Goal: Task Accomplishment & Management: Manage account settings

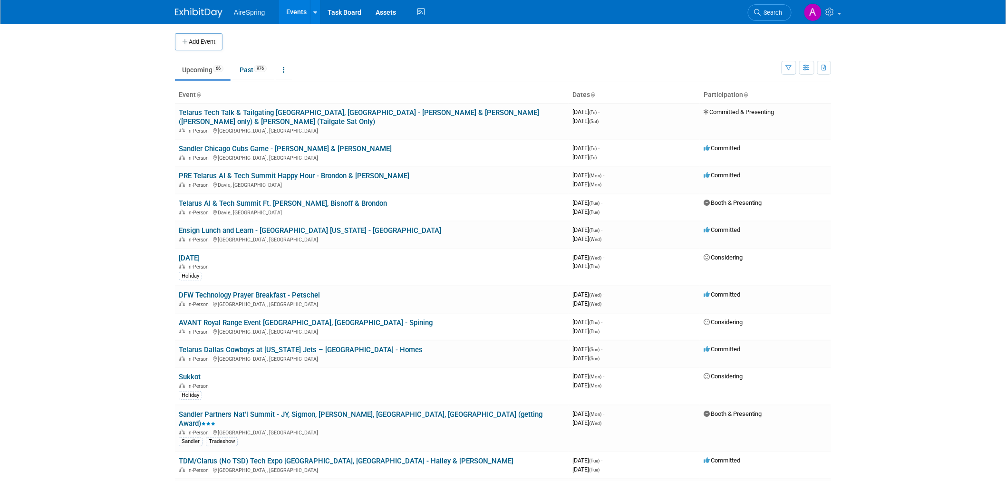
click at [108, 38] on body "AireSpring Events Add Event Bulk Upload Events Shareable Event Boards Recently …" at bounding box center [503, 240] width 1006 height 481
click at [772, 10] on span "Search" at bounding box center [771, 12] width 22 height 7
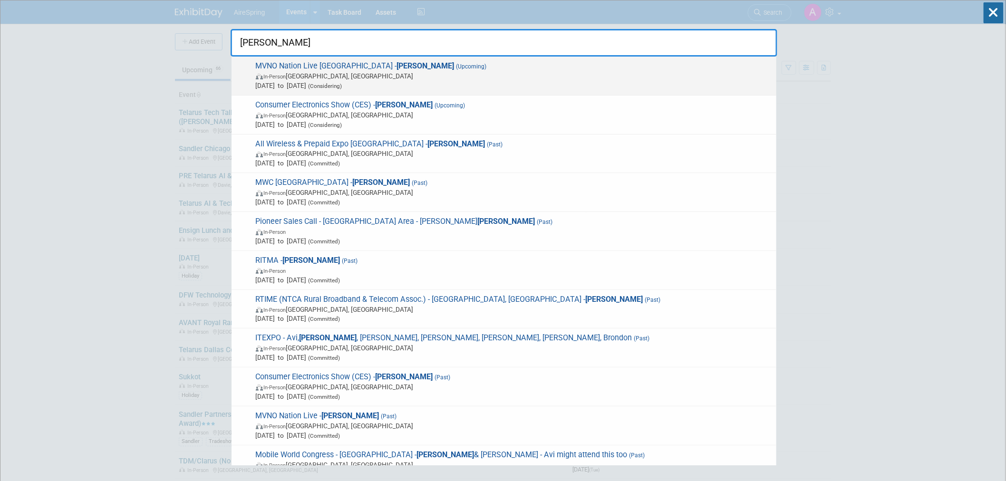
click at [340, 67] on span "MVNO Nation Live Spain - Hess (Upcoming) In-Person Alacant, Spain Nov 5, 2025 t…" at bounding box center [512, 75] width 518 height 29
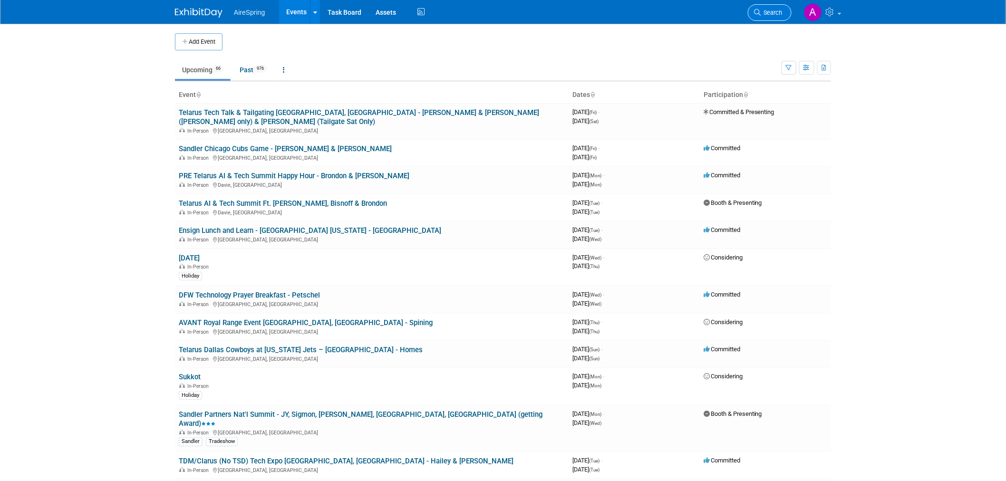
click at [758, 10] on icon at bounding box center [757, 12] width 7 height 7
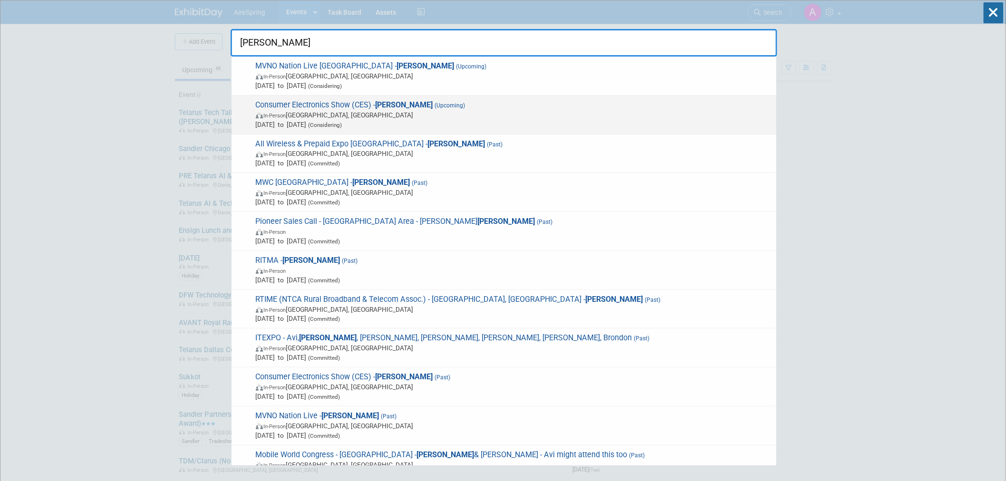
type input "hess"
click at [331, 107] on span "Consumer Electronics Show (CES) - Hess (Upcoming) In-Person Las Vegas, NV Jan 6…" at bounding box center [512, 114] width 518 height 29
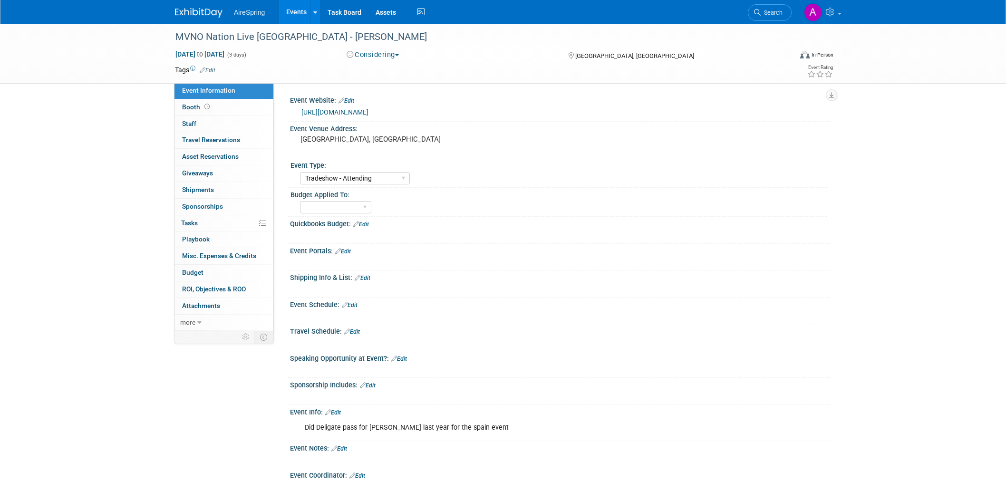
select select "Tradeshow - Attending"
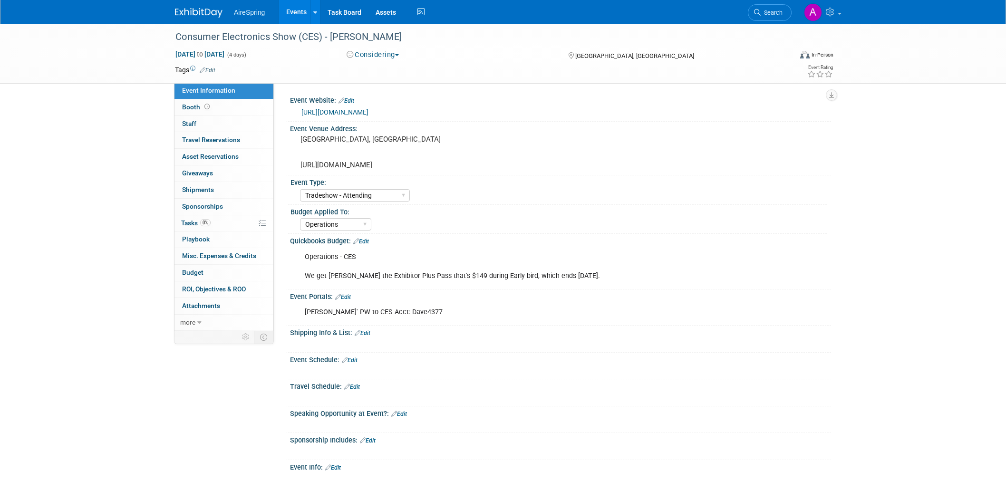
select select "Tradeshow - Attending"
select select "Operations"
click at [198, 12] on img at bounding box center [199, 13] width 48 height 10
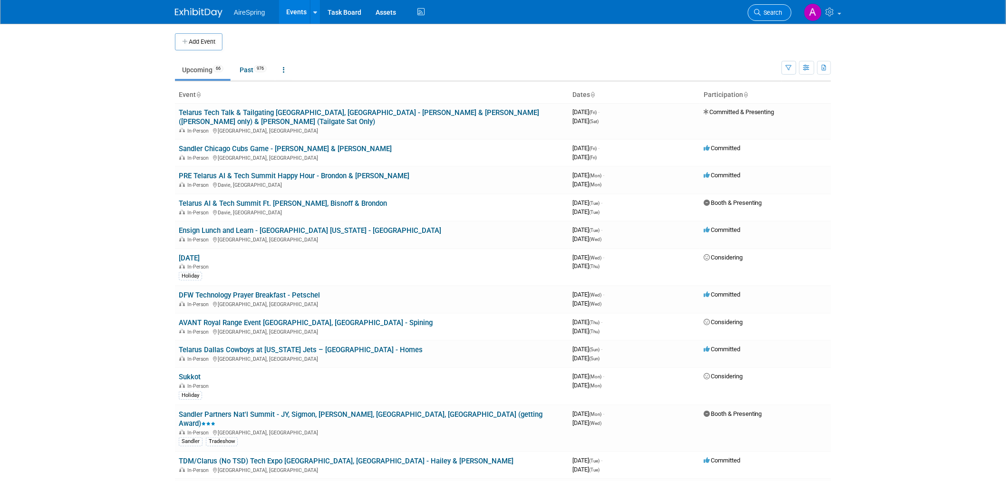
click at [778, 17] on link "Search" at bounding box center [769, 12] width 44 height 17
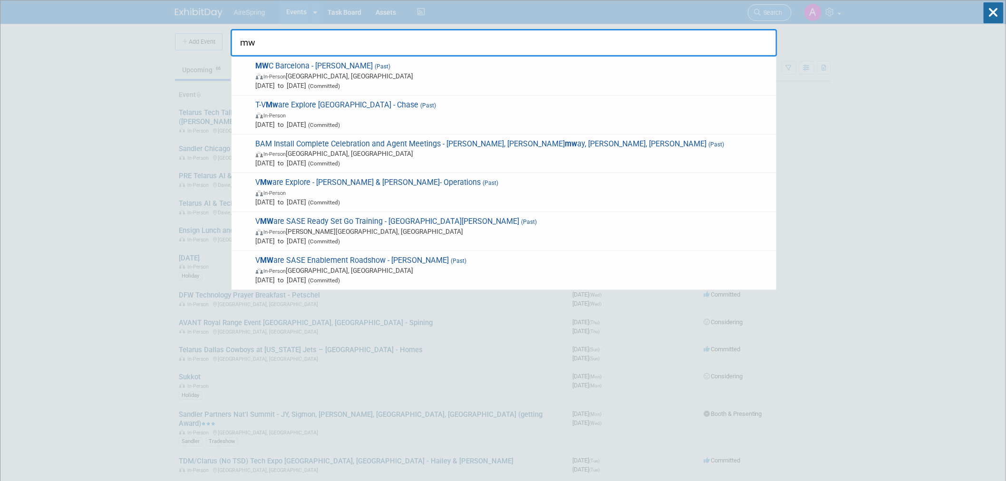
type input "m"
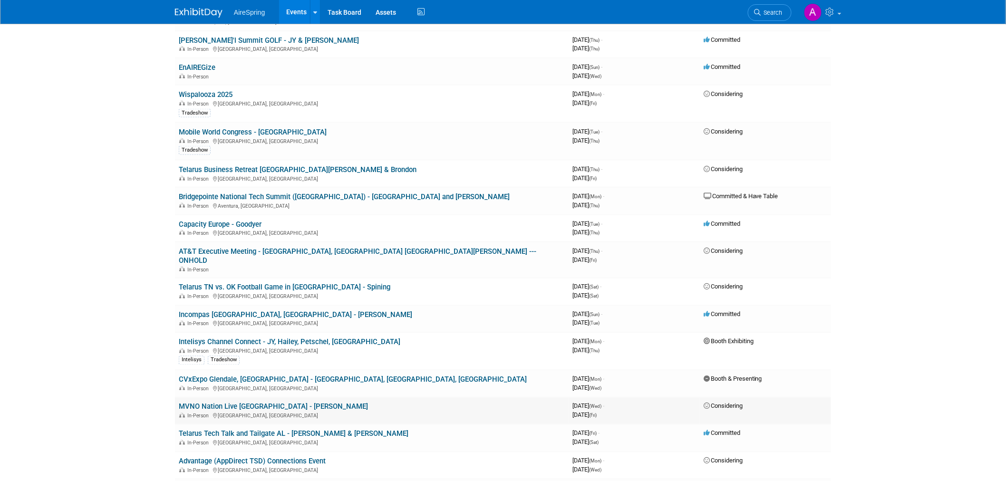
scroll to position [528, 0]
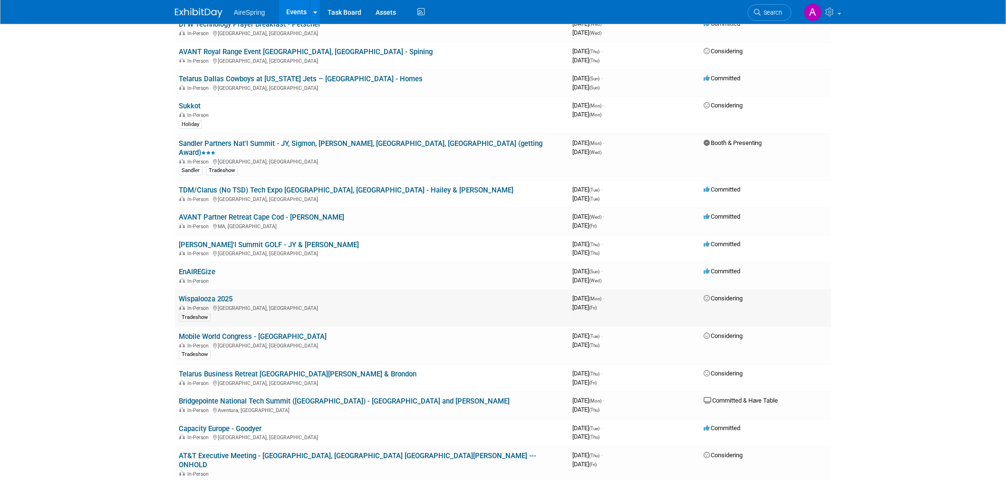
scroll to position [369, 0]
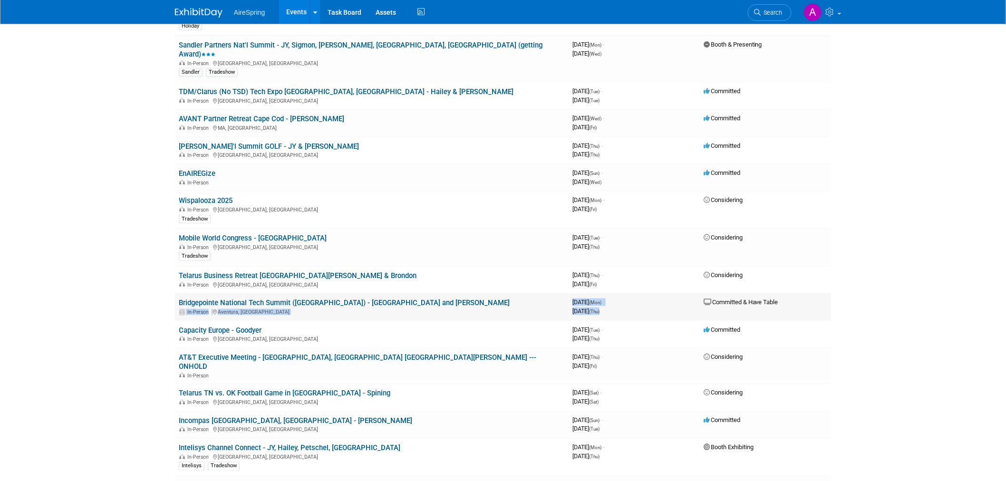
drag, startPoint x: 563, startPoint y: 277, endPoint x: 637, endPoint y: 282, distance: 73.8
click at [637, 293] on tr "Bridgepointe National Tech Summit (Miami) - JY and Hailey In-Person Aventura, F…" at bounding box center [503, 306] width 656 height 27
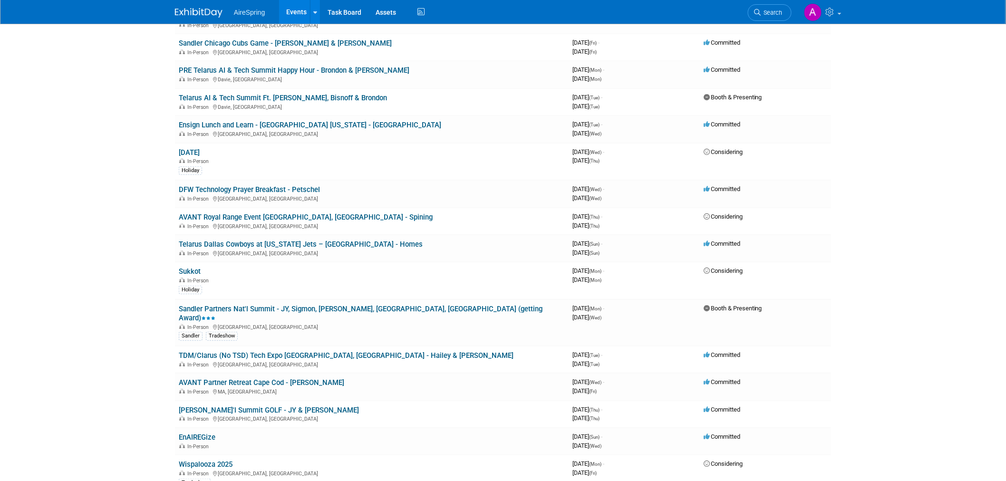
scroll to position [0, 0]
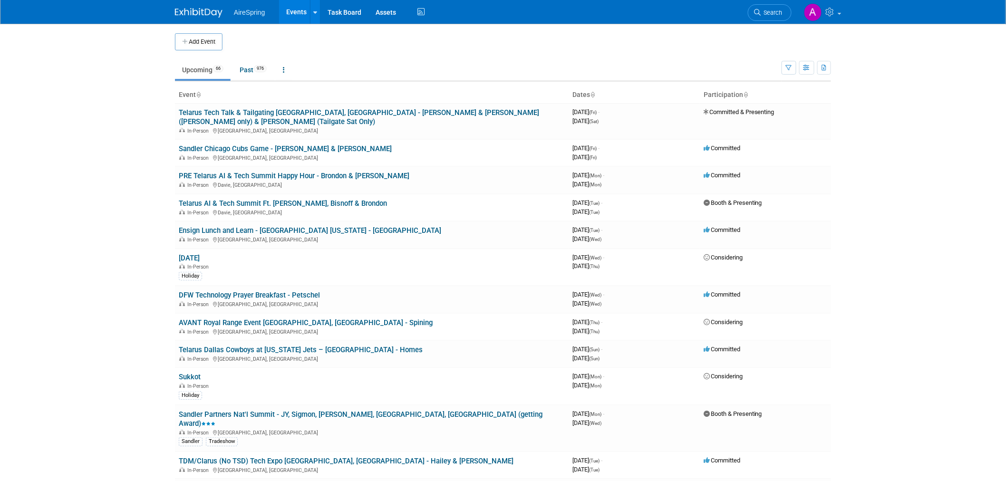
click at [91, 222] on body "AireSpring Events Add Event Bulk Upload Events Shareable Event Boards Recently …" at bounding box center [503, 240] width 1006 height 481
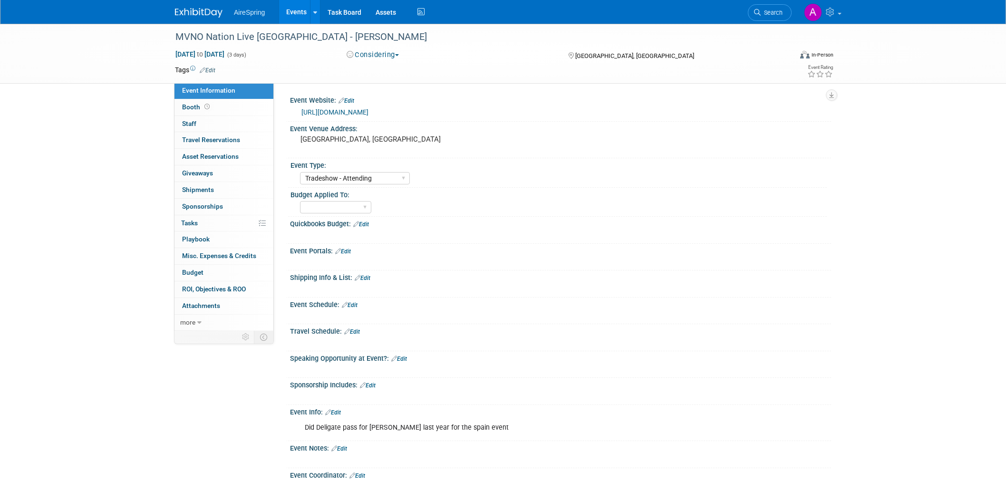
select select "Tradeshow - Attending"
drag, startPoint x: 102, startPoint y: 412, endPoint x: 120, endPoint y: 398, distance: 23.3
click at [102, 412] on div "MVNO Nation Live Spain - Hess Nov 5, 2025 to Nov 7, 2025 (3 days) Nov 5, 2025 t…" at bounding box center [503, 287] width 1006 height 527
select select "Tradeshow - Attending"
